Goal: Check status: Check status

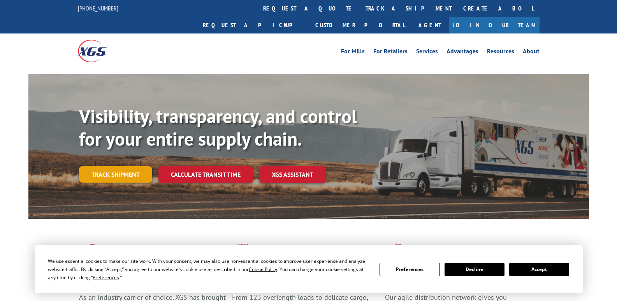
click at [110, 166] on link "Track shipment" at bounding box center [115, 174] width 73 height 16
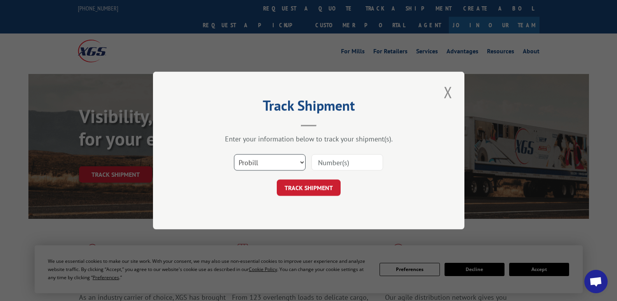
click at [302, 160] on select "Select category... Probill BOL PO" at bounding box center [270, 162] width 72 height 16
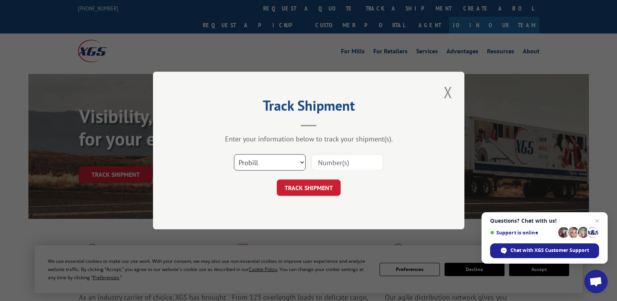
select select "bol"
click at [234, 154] on select "Select category... Probill BOL PO" at bounding box center [270, 162] width 72 height 16
click at [360, 160] on input at bounding box center [347, 162] width 72 height 16
click at [340, 164] on input at bounding box center [347, 162] width 72 height 16
type input "5947750"
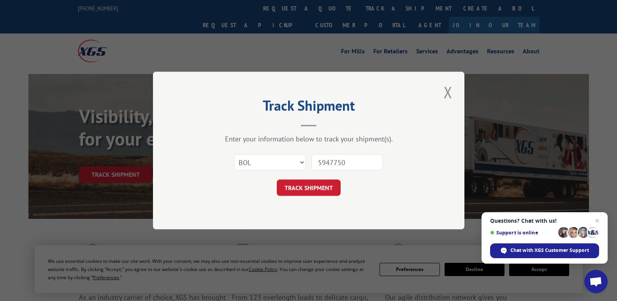
click at [311, 172] on div "Select category... Probill BOL PO 5947750" at bounding box center [309, 162] width 234 height 26
click at [309, 185] on button "TRACK SHIPMENT" at bounding box center [309, 187] width 64 height 16
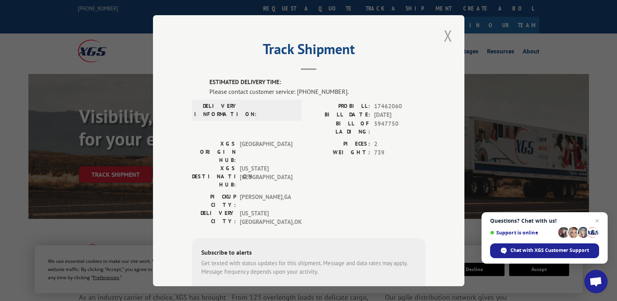
click at [444, 30] on button "Close modal" at bounding box center [447, 35] width 13 height 21
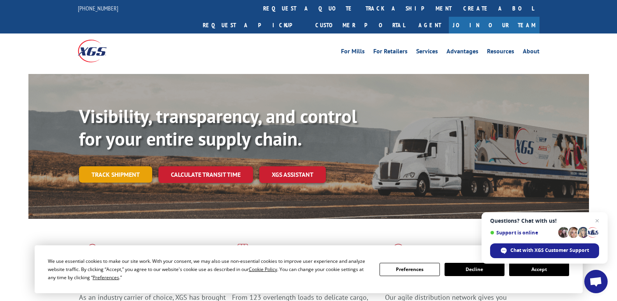
click at [102, 166] on link "Track shipment" at bounding box center [115, 174] width 73 height 16
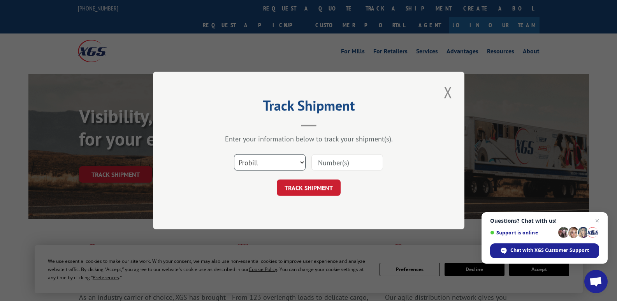
click at [302, 163] on select "Select category... Probill BOL PO" at bounding box center [270, 162] width 72 height 16
select select "bol"
click at [234, 154] on select "Select category... Probill BOL PO" at bounding box center [270, 162] width 72 height 16
click at [361, 164] on input at bounding box center [347, 162] width 72 height 16
type input "17462060"
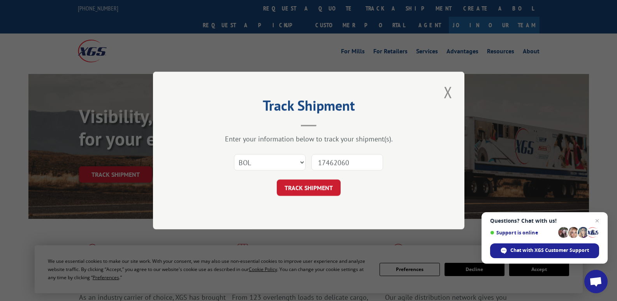
click button "TRACK SHIPMENT" at bounding box center [309, 187] width 64 height 16
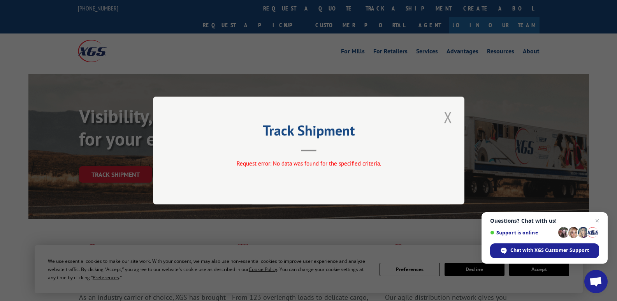
click at [452, 114] on button "Close modal" at bounding box center [447, 116] width 13 height 21
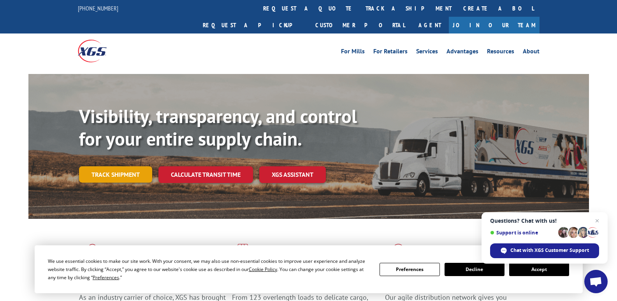
click at [118, 166] on link "Track shipment" at bounding box center [115, 174] width 73 height 16
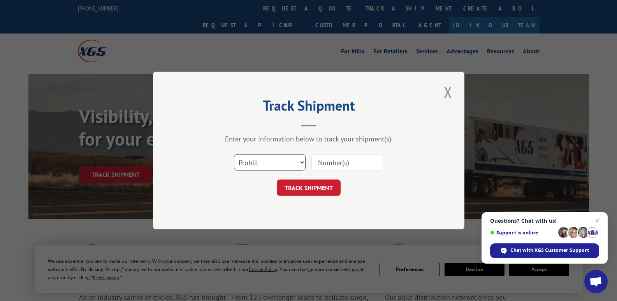
click at [300, 161] on select "Select category... Probill BOL PO" at bounding box center [270, 162] width 72 height 16
select select "bol"
click at [234, 154] on select "Select category... Probill BOL PO" at bounding box center [270, 162] width 72 height 16
click at [363, 156] on input at bounding box center [347, 162] width 72 height 16
type input "5947750"
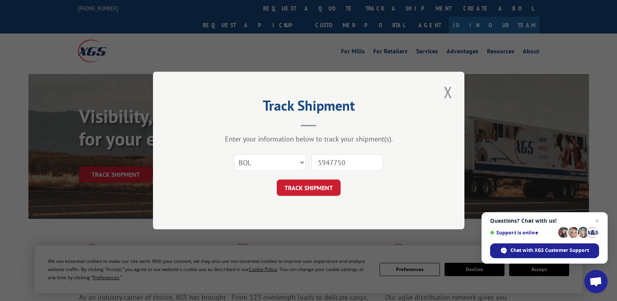
click button "TRACK SHIPMENT" at bounding box center [309, 187] width 64 height 16
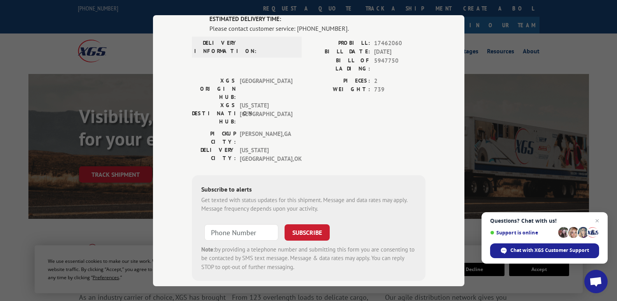
scroll to position [64, 0]
click at [550, 249] on span "Chat with XGS Customer Support" at bounding box center [549, 250] width 79 height 7
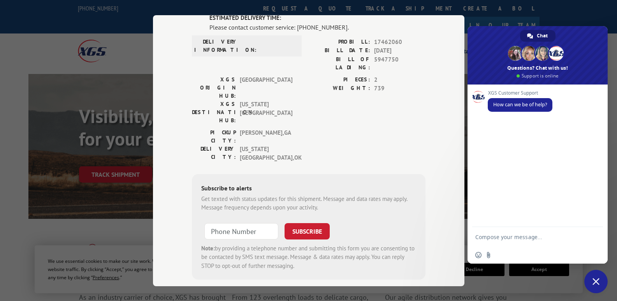
scroll to position [0, 0]
click at [509, 241] on textarea "Compose your message..." at bounding box center [529, 236] width 109 height 19
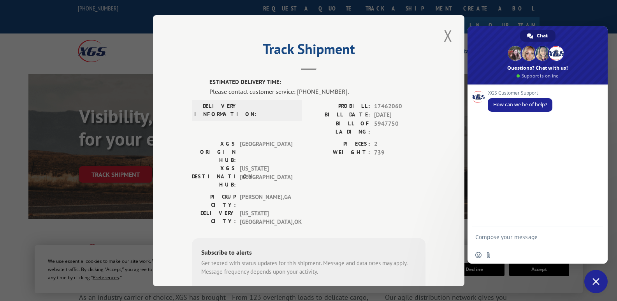
click at [443, 38] on button "Close modal" at bounding box center [447, 35] width 13 height 21
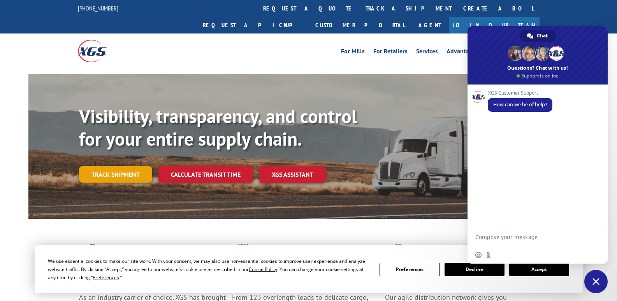
drag, startPoint x: 91, startPoint y: 158, endPoint x: 126, endPoint y: 152, distance: 35.8
click at [92, 166] on link "Track shipment" at bounding box center [115, 174] width 73 height 16
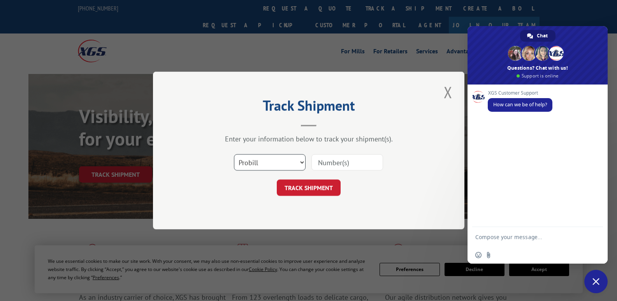
click at [301, 159] on select "Select category... Probill BOL PO" at bounding box center [270, 162] width 72 height 16
select select "po"
click at [234, 154] on select "Select category... Probill BOL PO" at bounding box center [270, 162] width 72 height 16
click at [345, 164] on input at bounding box center [347, 162] width 72 height 16
type input "PS062702"
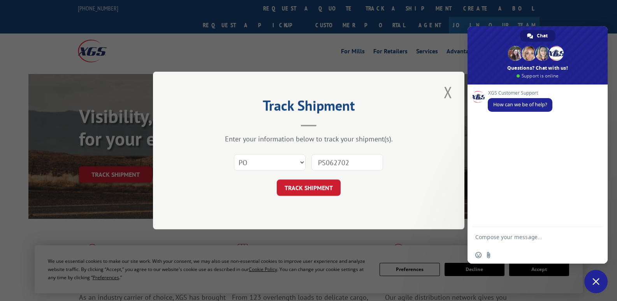
click button "TRACK SHIPMENT" at bounding box center [309, 187] width 64 height 16
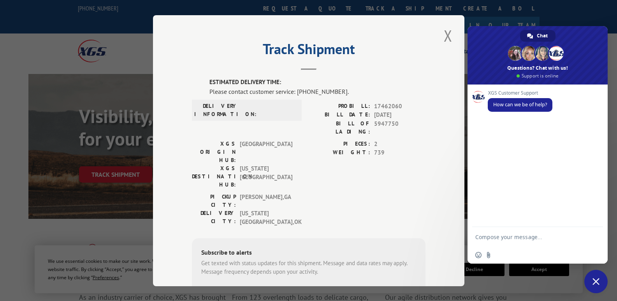
click at [511, 237] on textarea "Compose your message..." at bounding box center [529, 236] width 109 height 19
type textarea "looking for this order, B/L 5947750 OR MAYBE PRO#17462060??PURCHASE ORDER ps062…"
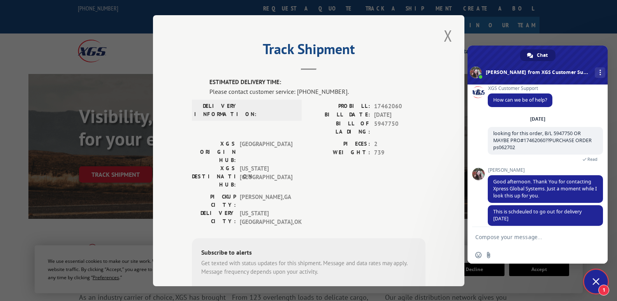
scroll to position [12, 0]
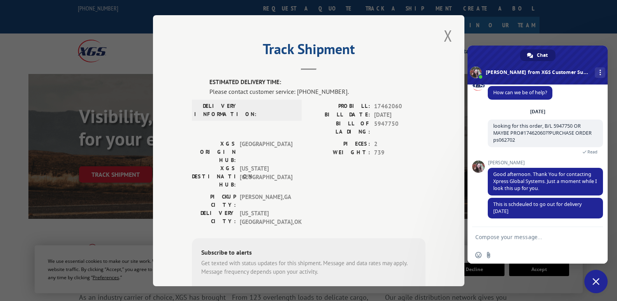
click at [512, 239] on textarea "Compose your message..." at bounding box center [529, 236] width 109 height 19
type textarea "C"
click at [504, 235] on textarea "Compose your message..." at bounding box center [529, 236] width 109 height 19
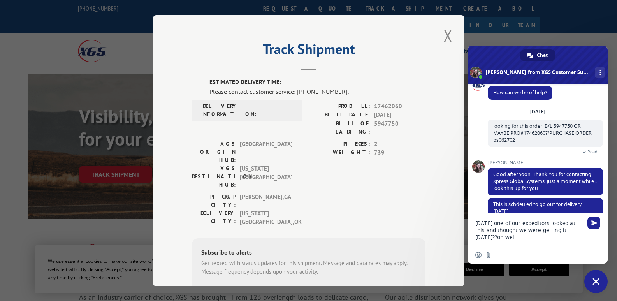
type textarea "[DATE] one of our expeditors looked at this and thought we were getting it [DAT…"
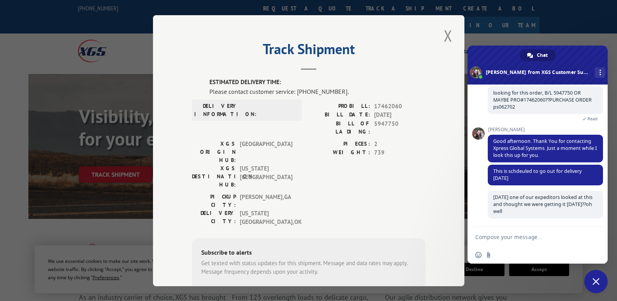
scroll to position [45, 0]
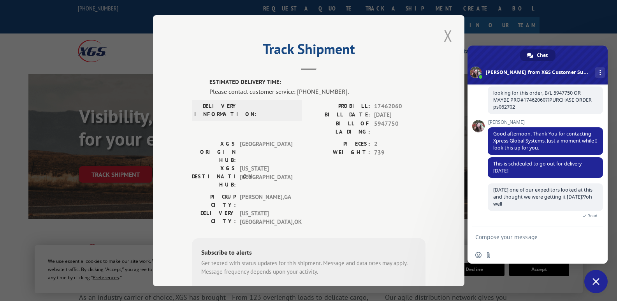
click at [442, 39] on button "Close modal" at bounding box center [447, 35] width 13 height 21
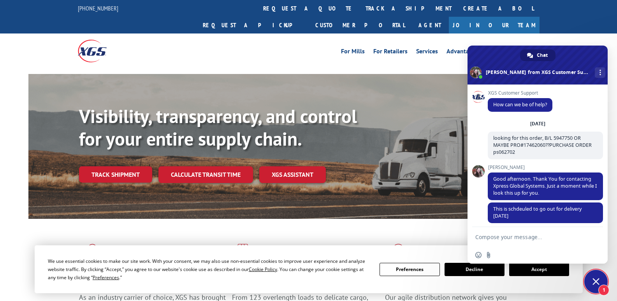
scroll to position [79, 0]
